Goal: Transaction & Acquisition: Purchase product/service

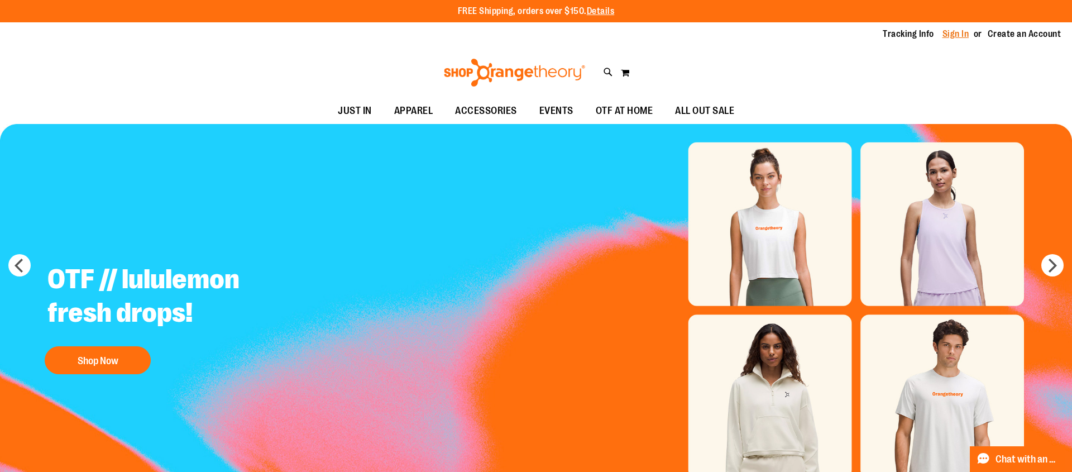
click at [953, 39] on link "Sign In" at bounding box center [956, 34] width 27 height 12
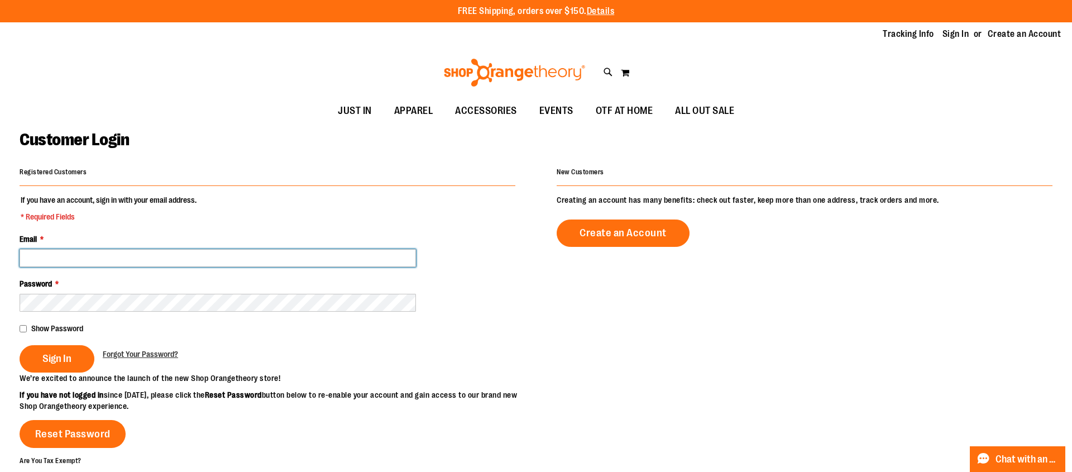
click at [227, 260] on input "Email *" at bounding box center [218, 258] width 396 height 18
type input "**********"
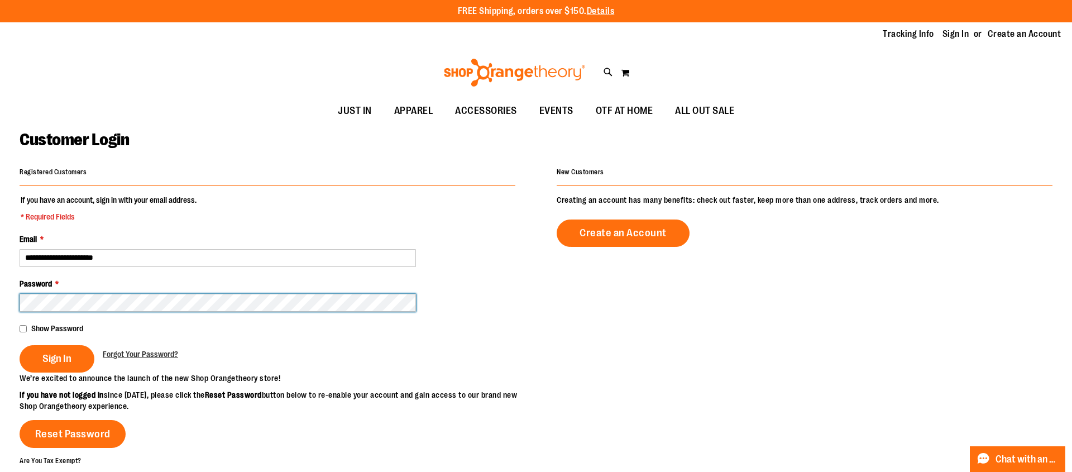
click at [20, 345] on button "Sign In" at bounding box center [57, 358] width 75 height 27
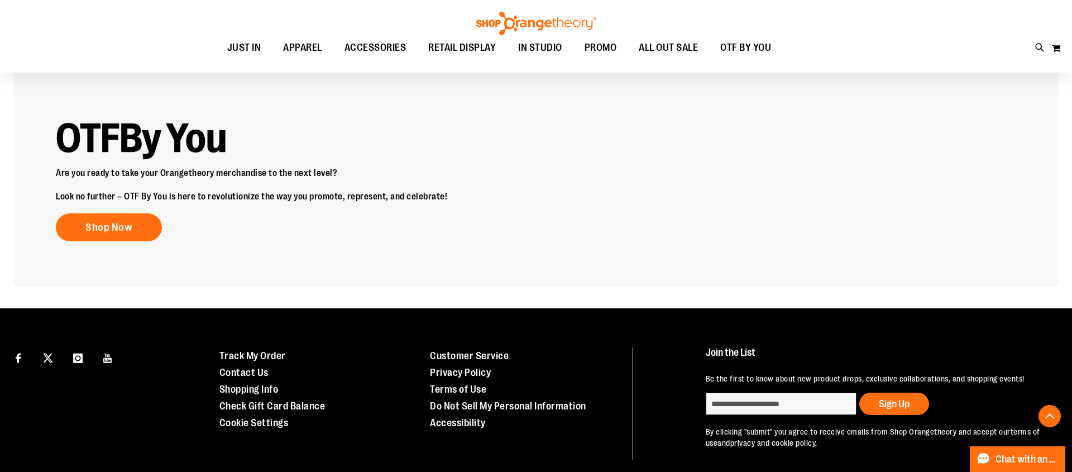
scroll to position [1619, 0]
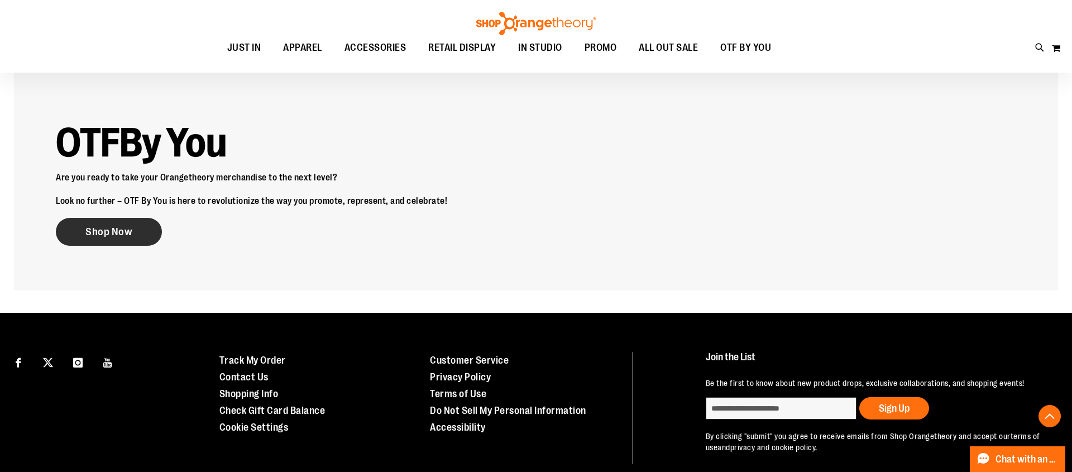
click at [103, 240] on link "Shop Now" at bounding box center [109, 232] width 106 height 28
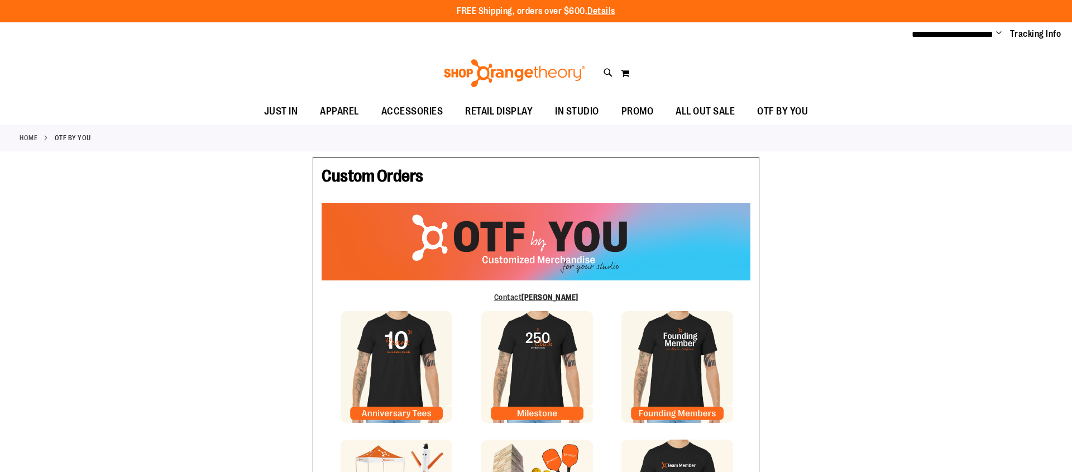
type input "****"
type input "*********"
type input "**********"
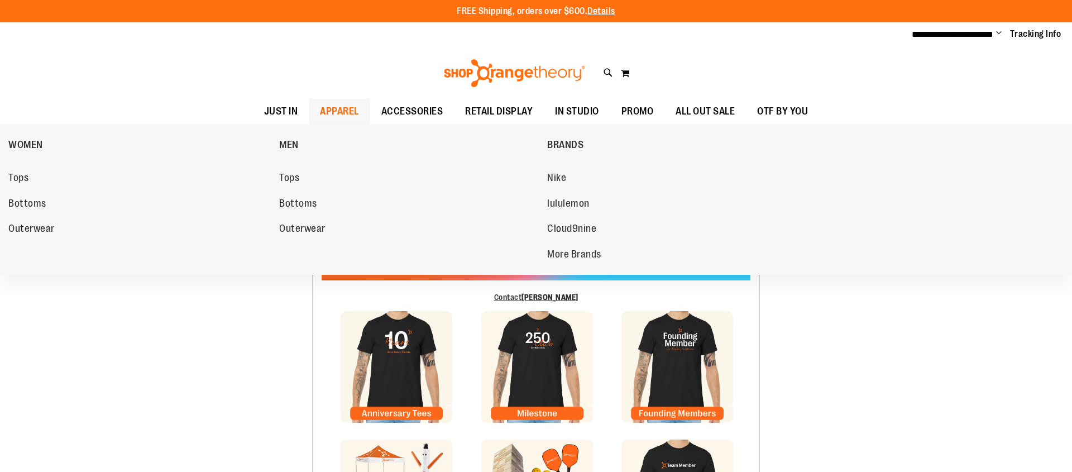
click at [320, 107] on span "APPAREL" at bounding box center [339, 111] width 39 height 25
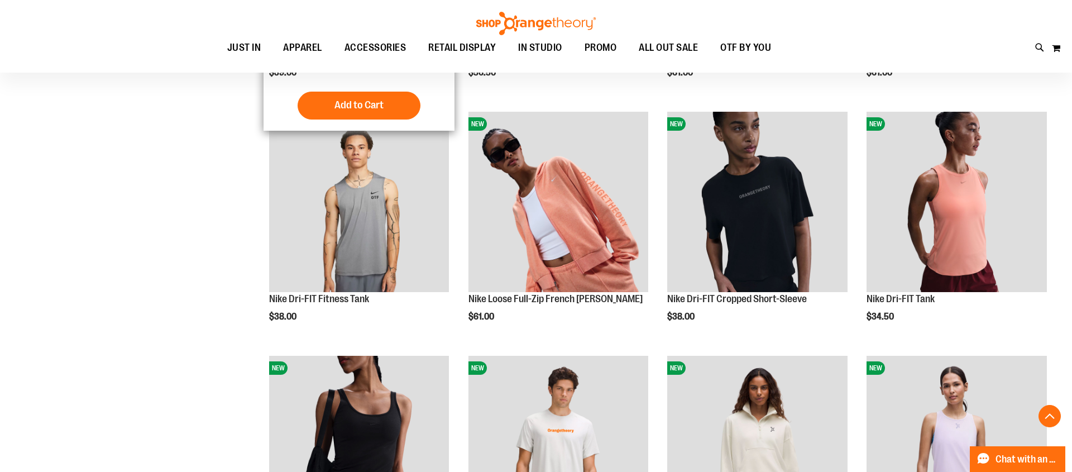
scroll to position [361, 0]
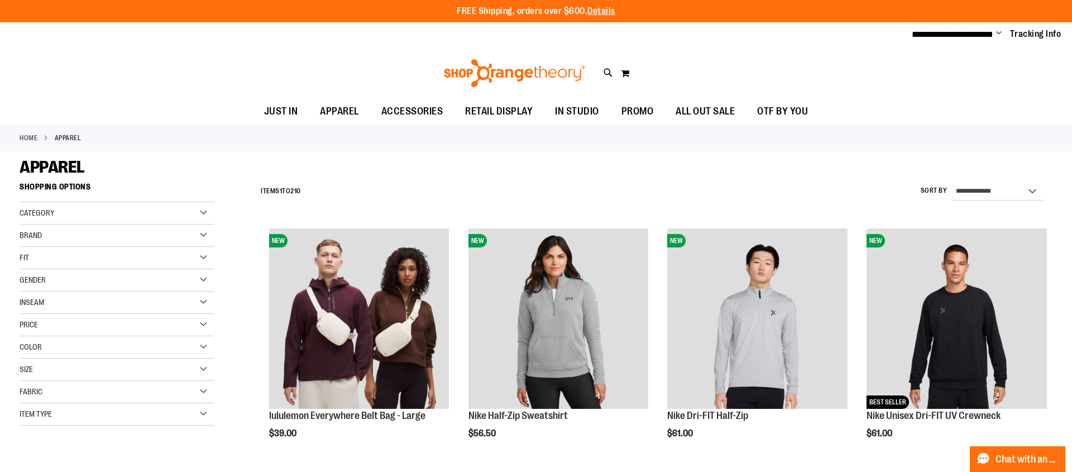
click at [35, 278] on span "Gender" at bounding box center [33, 279] width 26 height 9
click at [25, 304] on link "Men 15 items" at bounding box center [110, 303] width 187 height 12
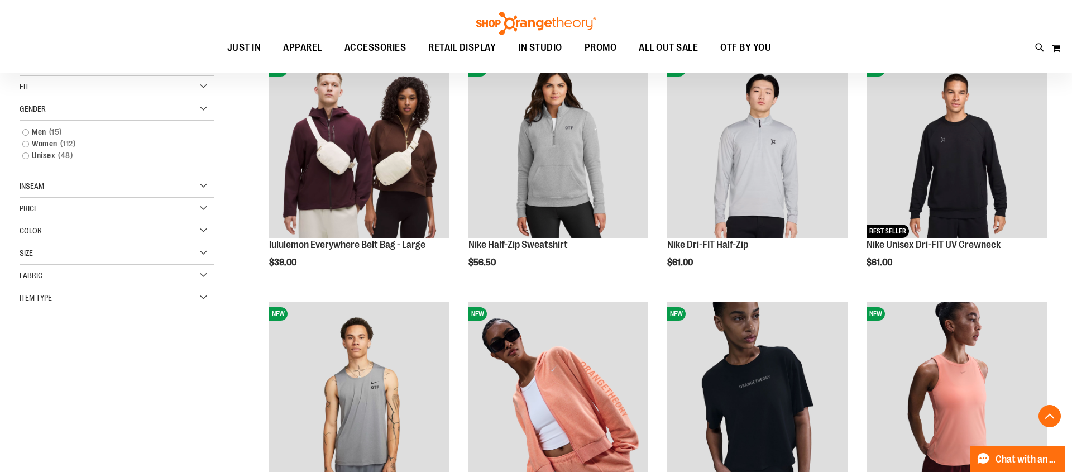
scroll to position [176, 0]
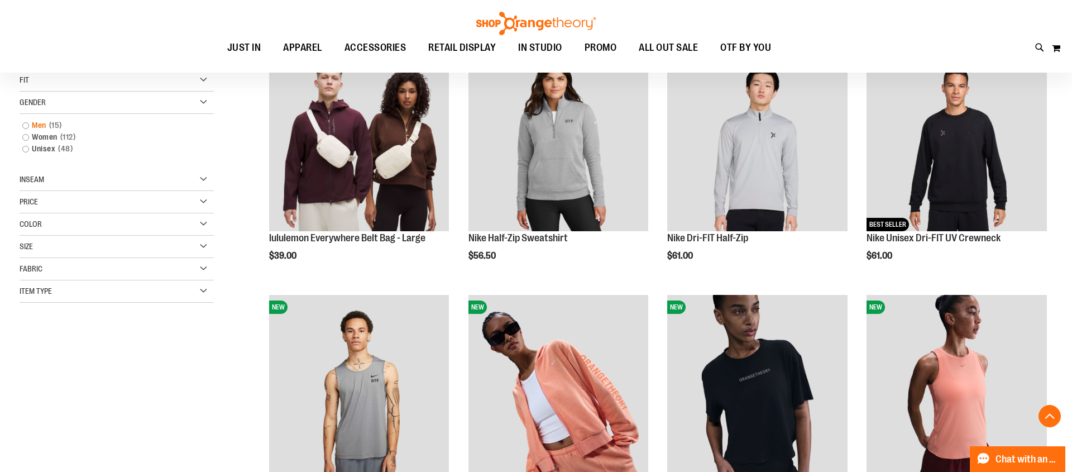
click at [39, 126] on link "Men 15 items" at bounding box center [110, 125] width 187 height 12
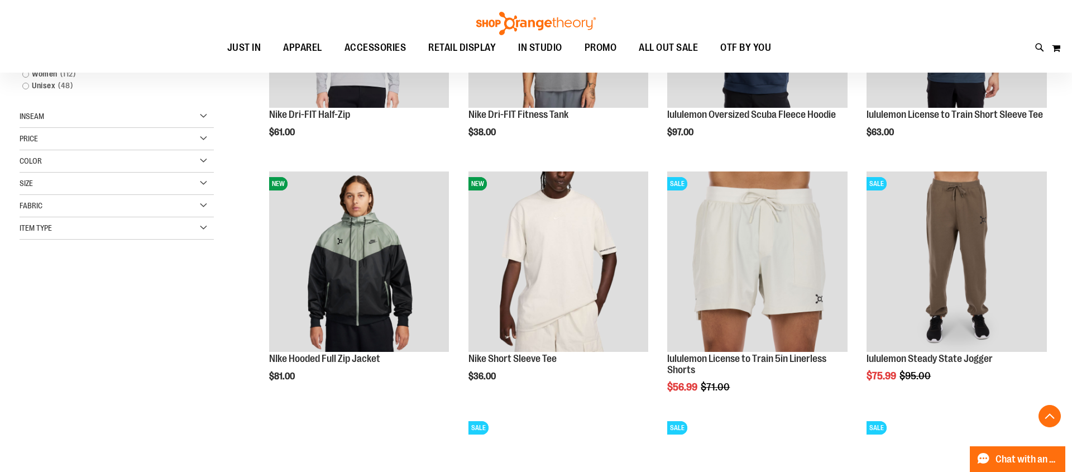
scroll to position [302, 0]
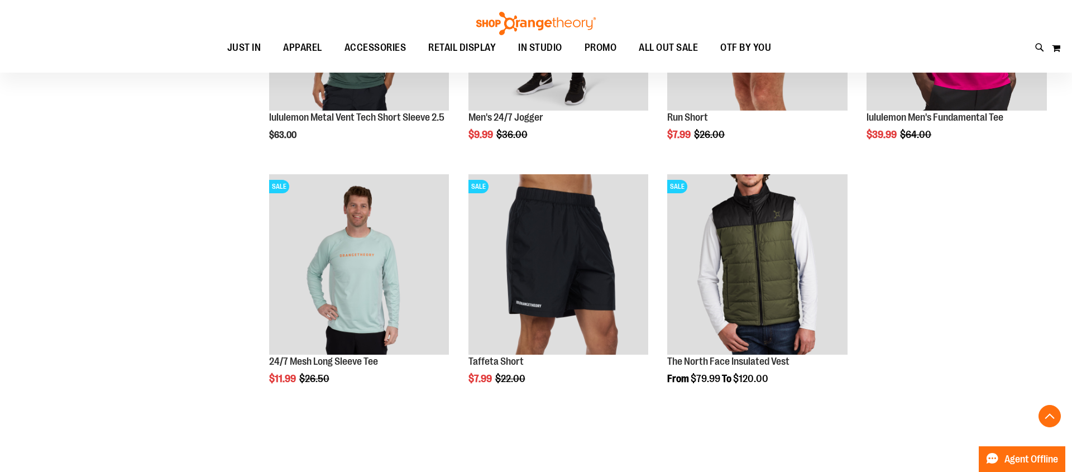
scroll to position [792, 0]
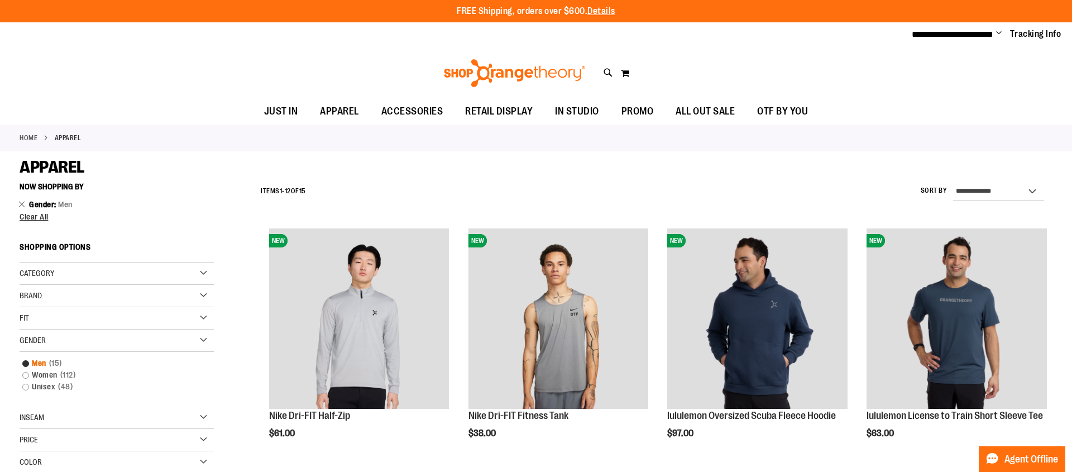
click at [41, 361] on link "Men 15 items" at bounding box center [110, 363] width 187 height 12
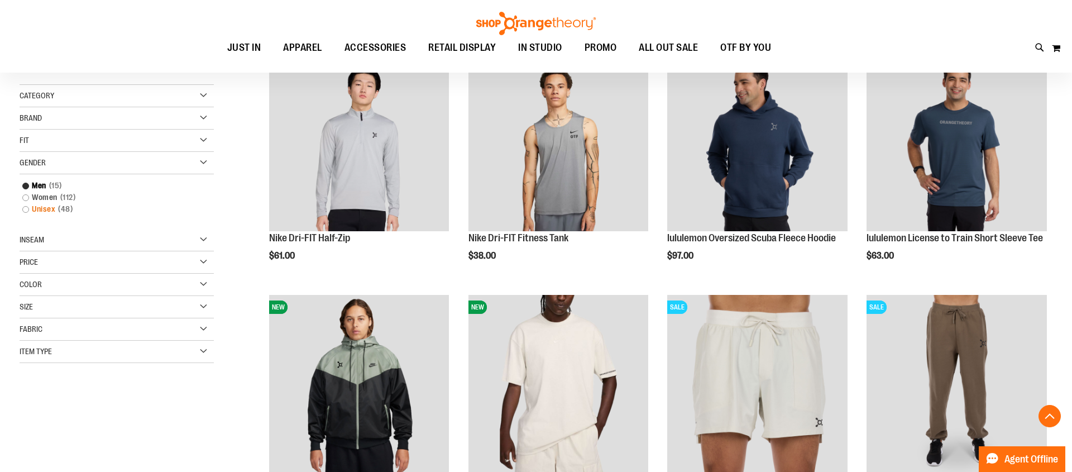
click at [36, 207] on link "Unisex 48 items" at bounding box center [110, 209] width 187 height 12
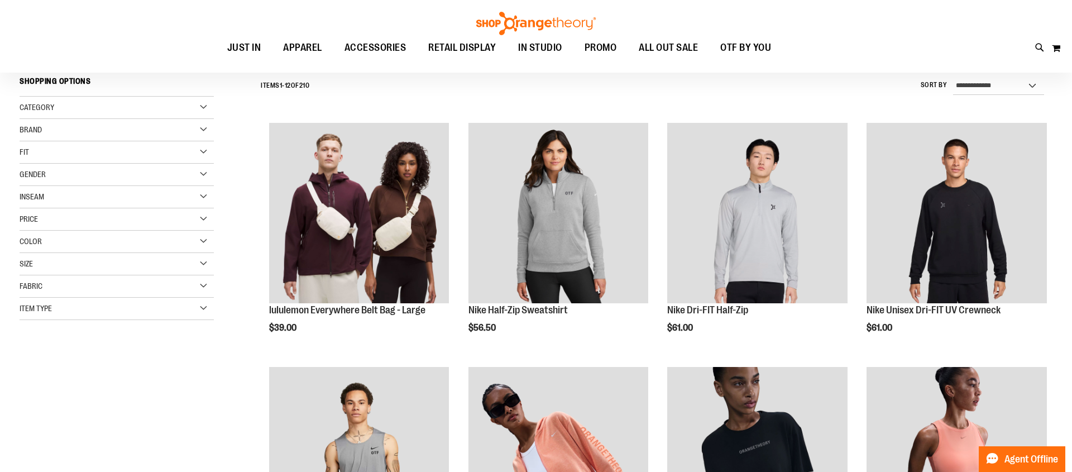
scroll to position [104, 0]
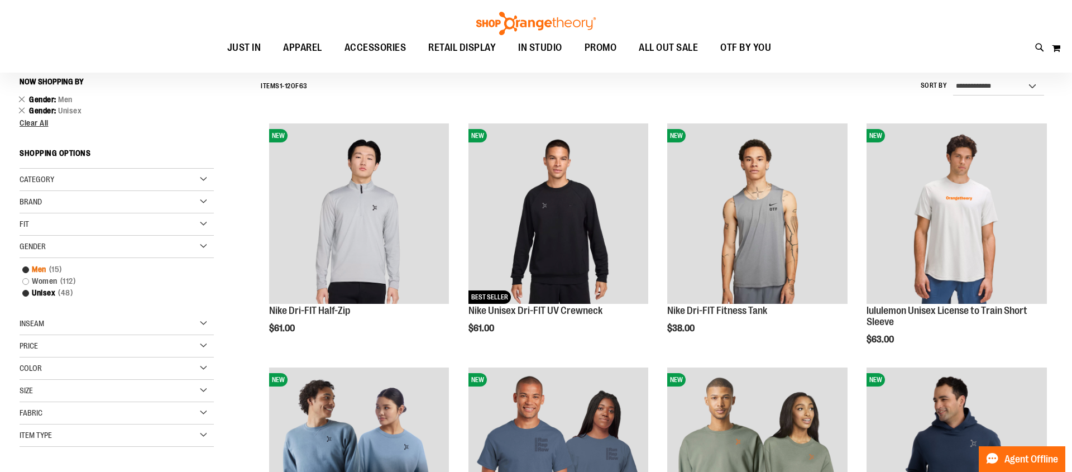
click at [44, 270] on link "Men 15 items" at bounding box center [110, 270] width 187 height 12
click at [33, 269] on link "Men 15 items" at bounding box center [110, 270] width 187 height 12
click at [41, 269] on link "Men 15 items" at bounding box center [110, 270] width 187 height 12
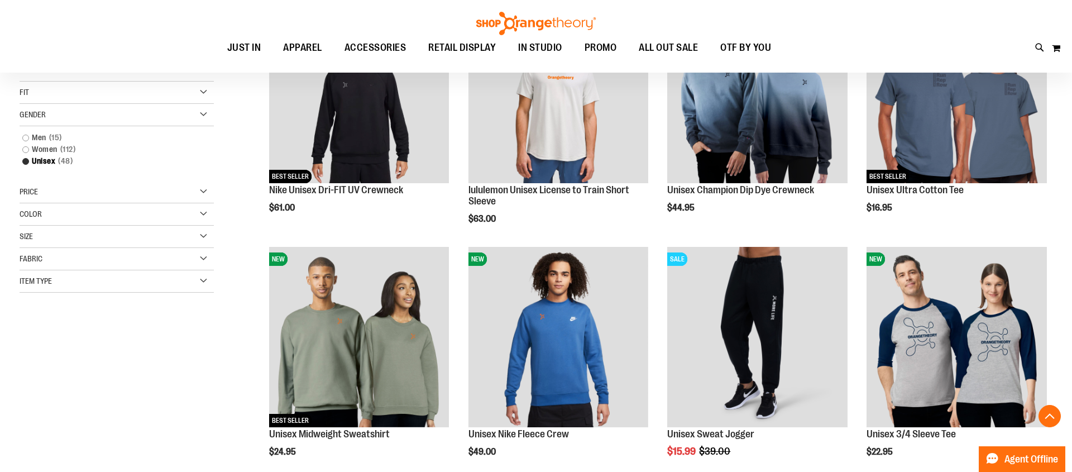
scroll to position [235, 0]
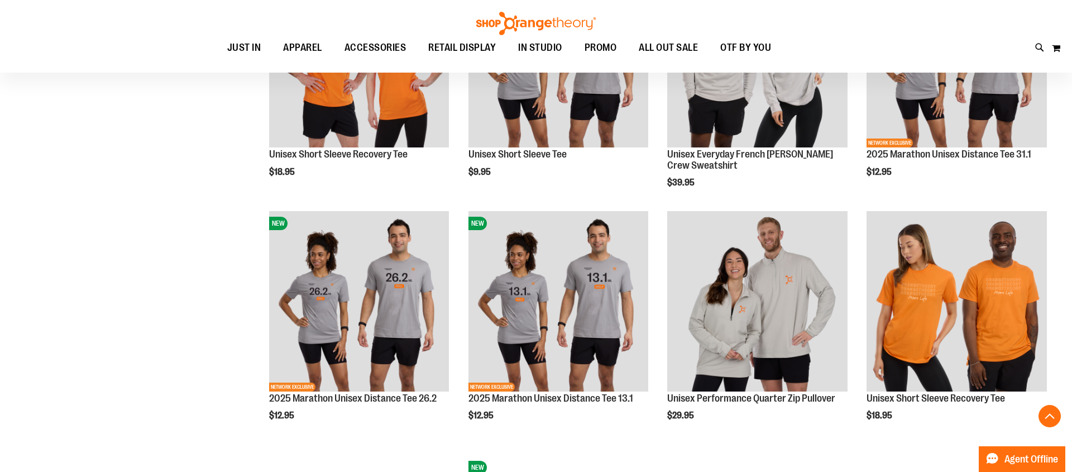
scroll to position [995, 0]
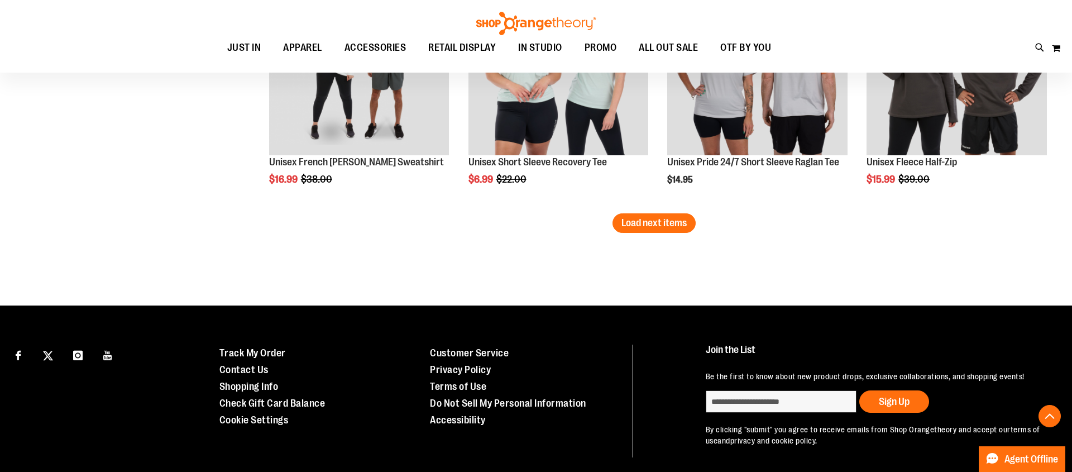
scroll to position [2246, 0]
